Goal: Task Accomplishment & Management: Manage account settings

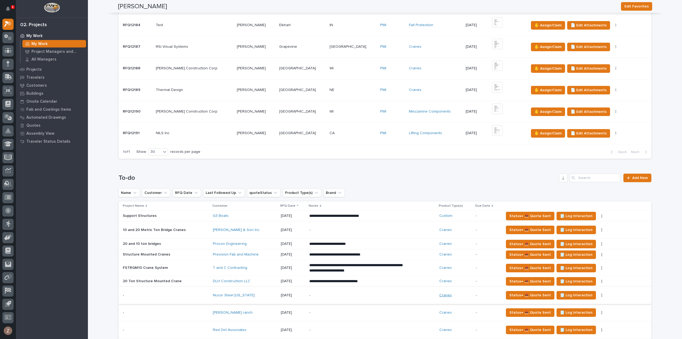
scroll to position [400, 0]
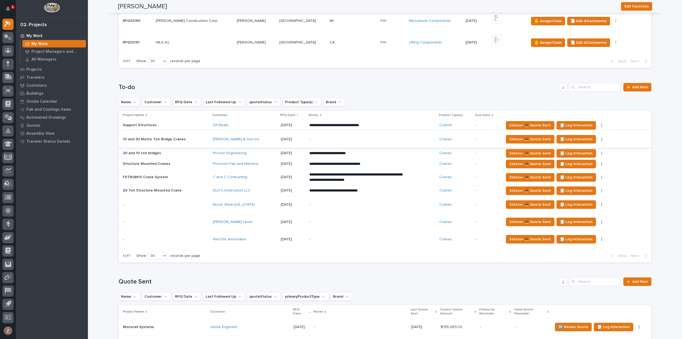
click at [601, 138] on icon "button" at bounding box center [601, 139] width 1 height 4
click at [599, 137] on button "button" at bounding box center [601, 139] width 7 height 4
click at [579, 164] on span "Status→ ⏳ Inactive" at bounding box center [573, 167] width 33 height 6
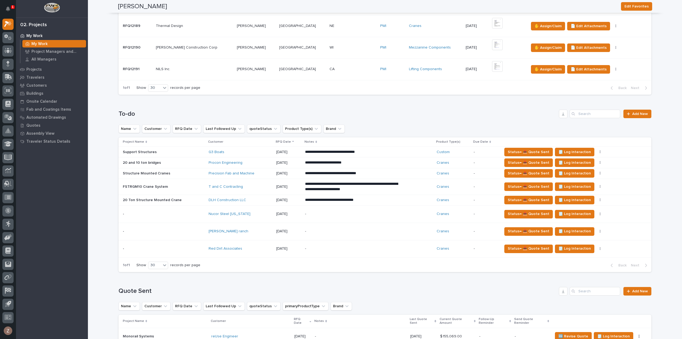
scroll to position [373, 0]
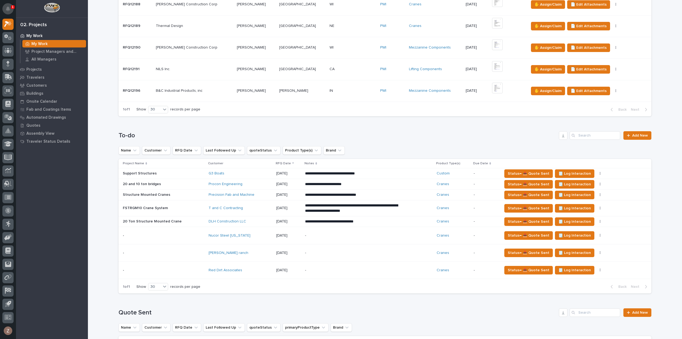
click at [6, 7] on icon "Notifications" at bounding box center [8, 8] width 4 height 5
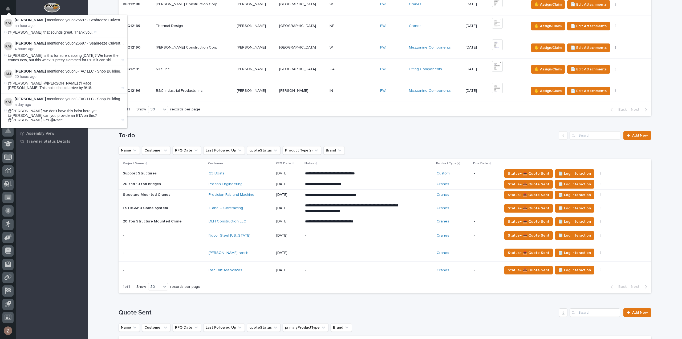
click at [8, 6] on button "Notifications" at bounding box center [7, 8] width 11 height 11
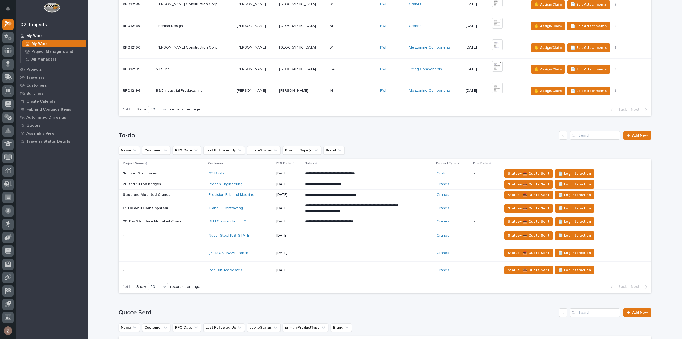
click at [402, 137] on h1 "To-do" at bounding box center [338, 136] width 438 height 8
click at [492, 87] on img at bounding box center [497, 88] width 11 height 11
click at [6, 9] on icon "Notifications" at bounding box center [8, 8] width 4 height 5
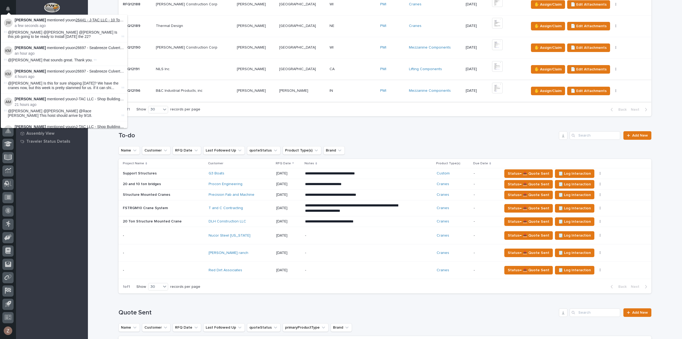
click at [102, 19] on link "26441 - J-TAC LLC - 10 Ton Crane System" at bounding box center [111, 20] width 71 height 4
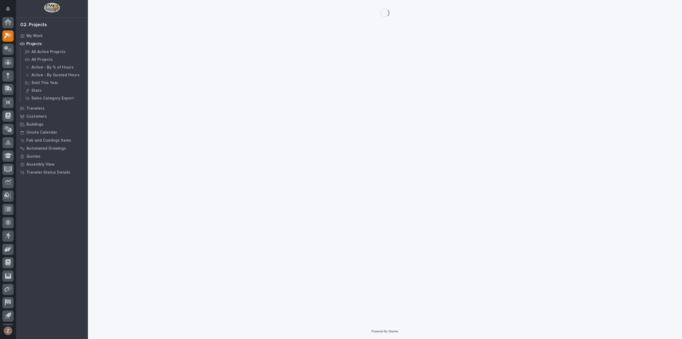
scroll to position [12, 0]
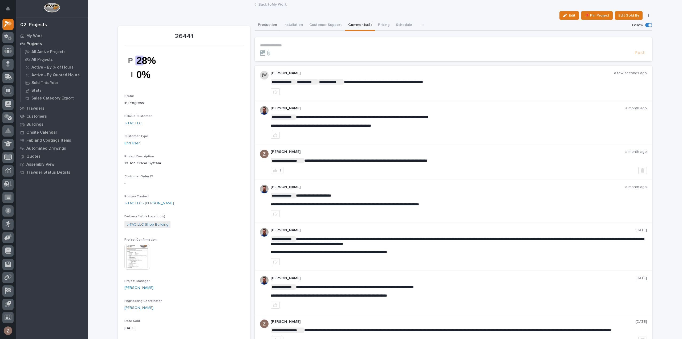
click at [263, 25] on button "Production" at bounding box center [268, 25] width 26 height 11
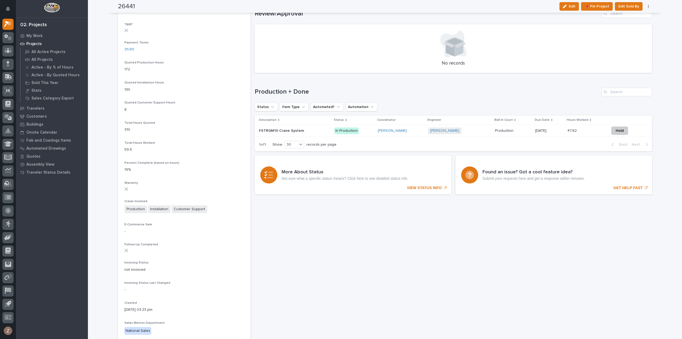
scroll to position [373, 0]
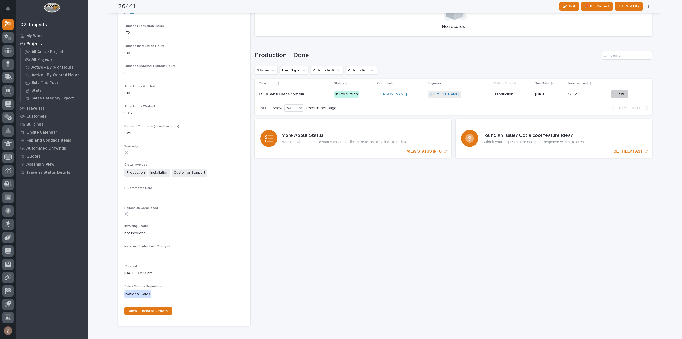
click at [417, 91] on div "[PERSON_NAME]" at bounding box center [401, 94] width 46 height 9
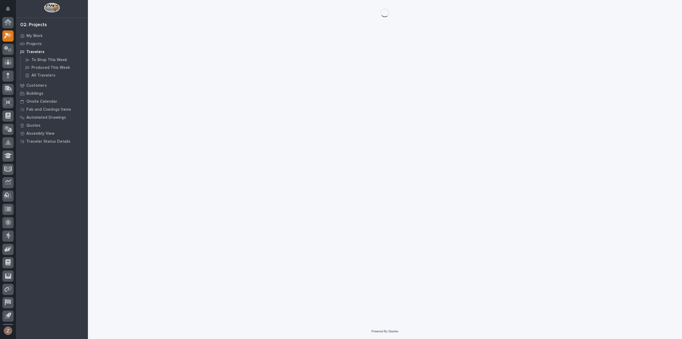
scroll to position [12, 0]
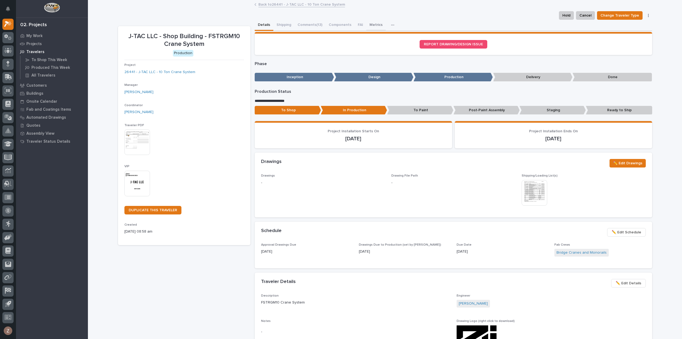
click at [372, 24] on button "Metrics" at bounding box center [375, 25] width 19 height 11
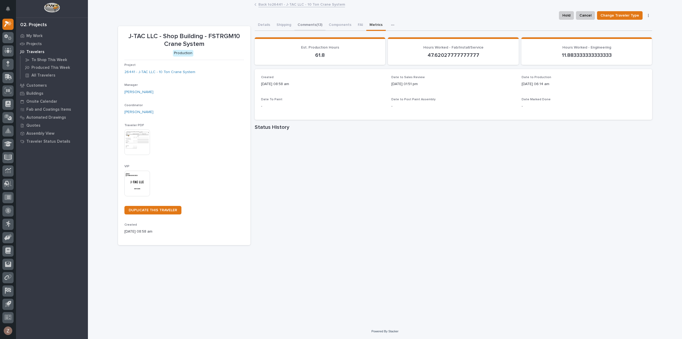
click at [306, 24] on button "Comments (13)" at bounding box center [309, 25] width 31 height 11
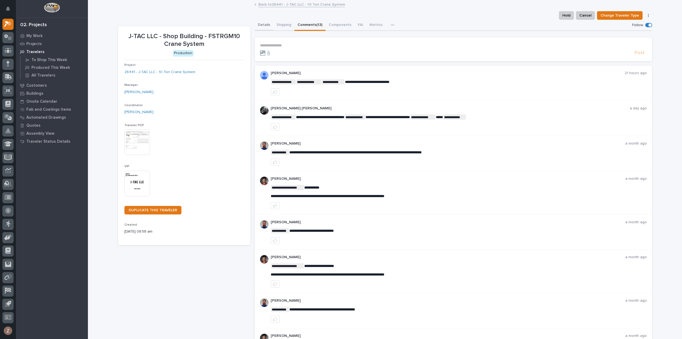
click at [263, 24] on button "Details" at bounding box center [264, 25] width 19 height 11
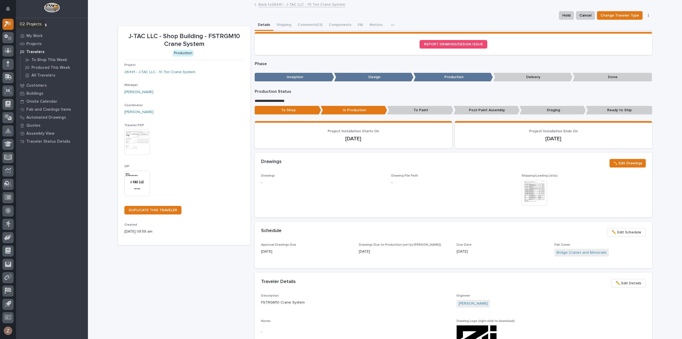
click at [7, 23] on icon at bounding box center [6, 24] width 5 height 6
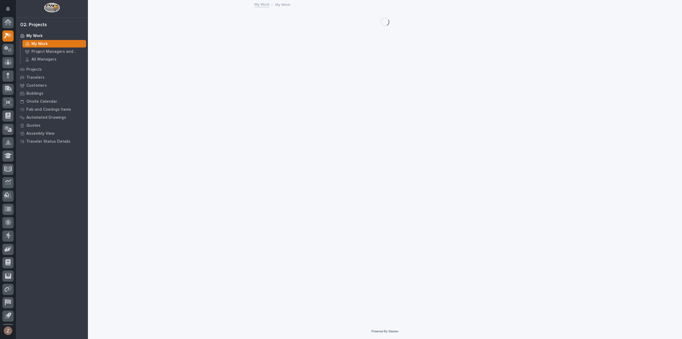
scroll to position [12, 0]
